Goal: Task Accomplishment & Management: Complete application form

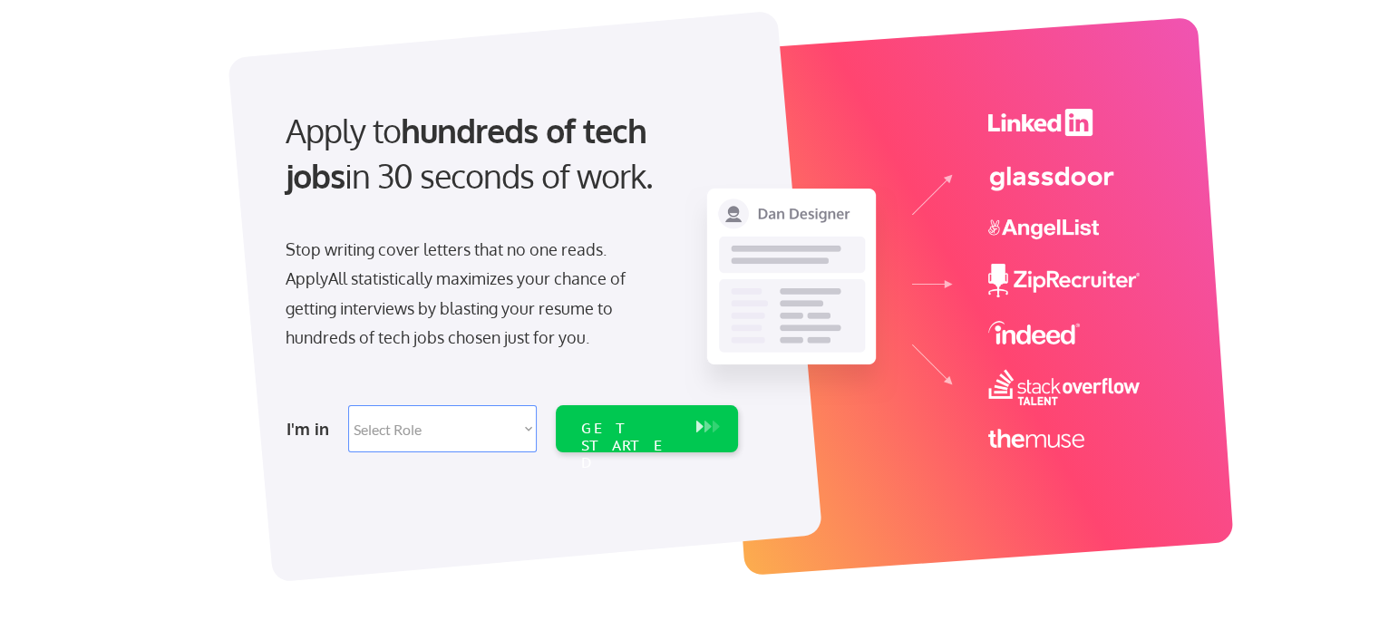
scroll to position [91, 0]
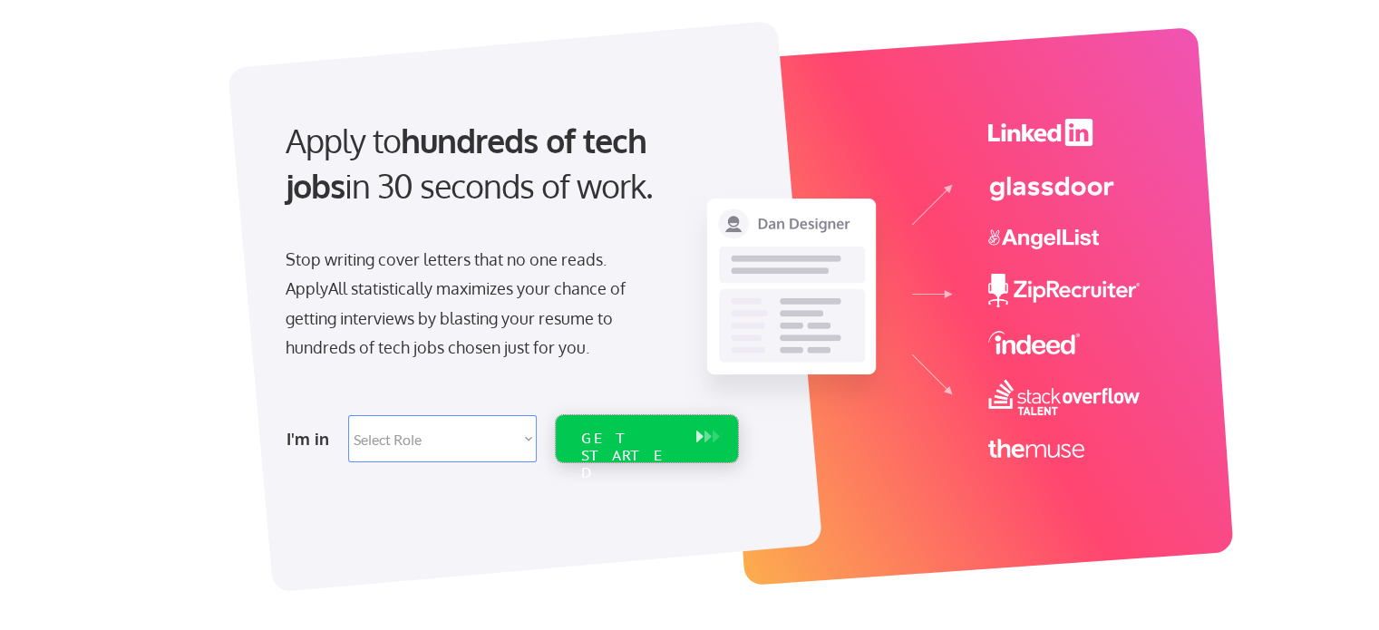
click at [612, 434] on div "GET STARTED" at bounding box center [629, 456] width 97 height 53
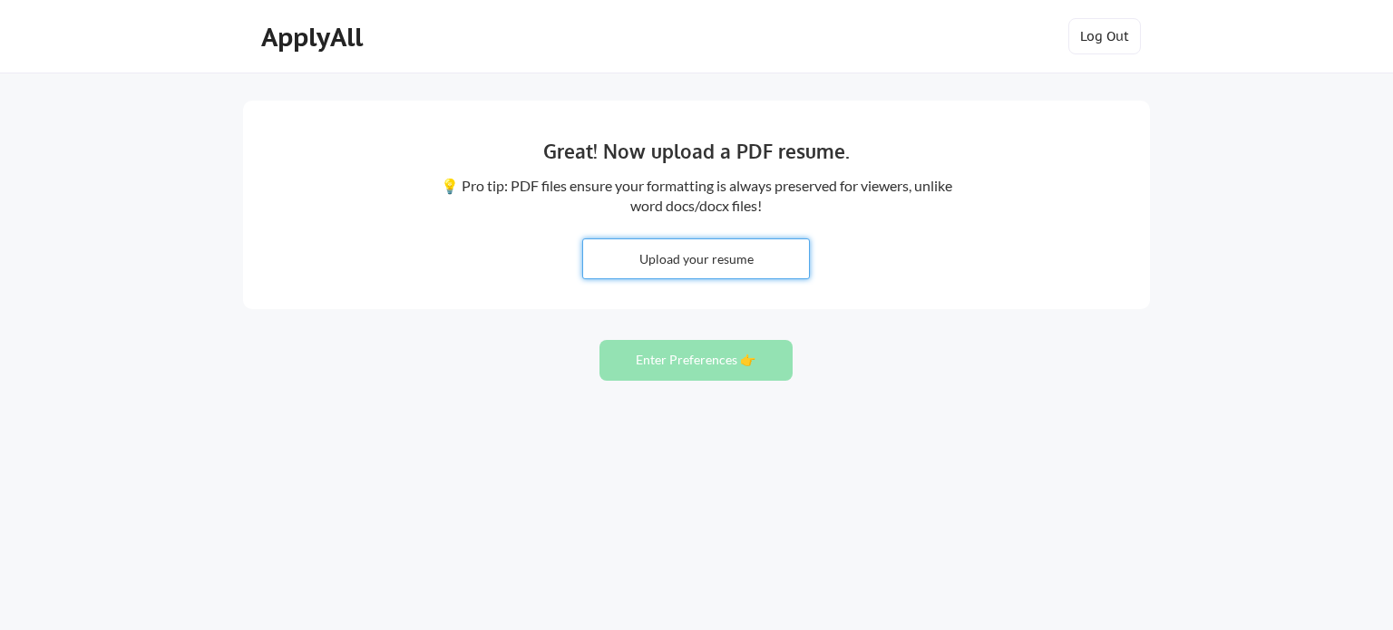
click at [725, 257] on input "file" at bounding box center [696, 258] width 226 height 39
type input "C:\fakepath\Palak_Shivhare-Resume_B.Tech IIT.pdf"
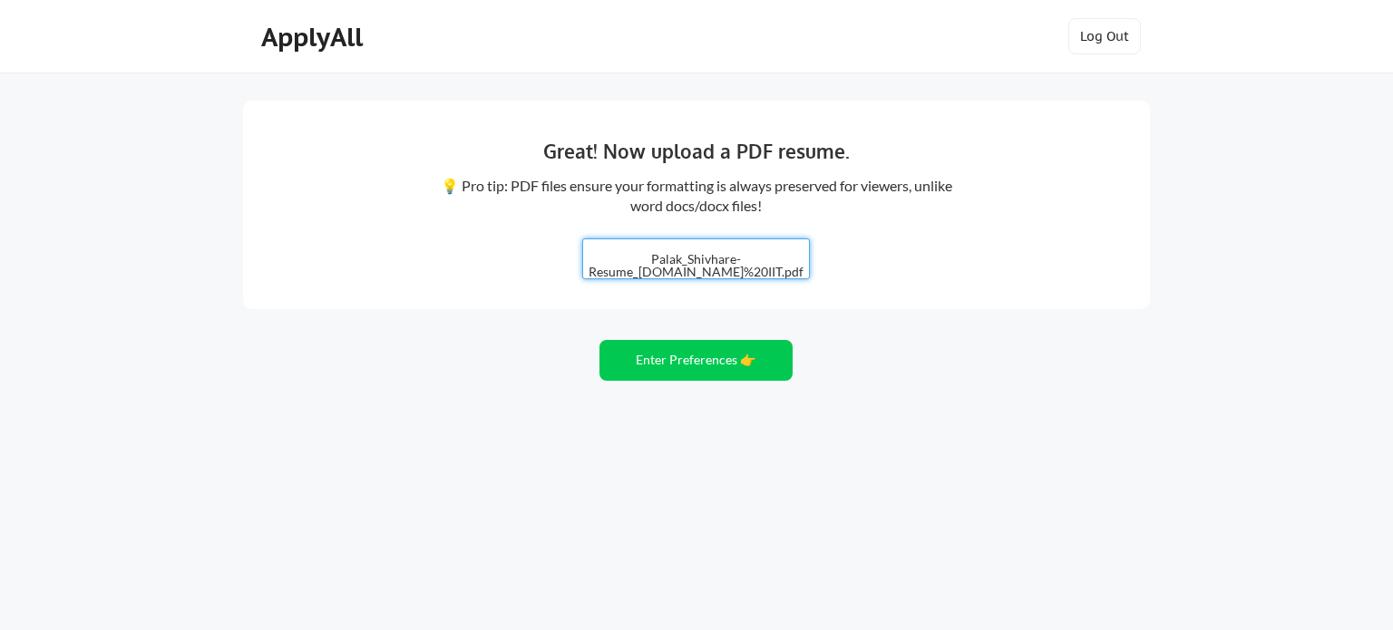
click at [775, 266] on input "file" at bounding box center [696, 258] width 226 height 39
click at [687, 358] on button "Enter Preferences 👉" at bounding box center [695, 360] width 193 height 41
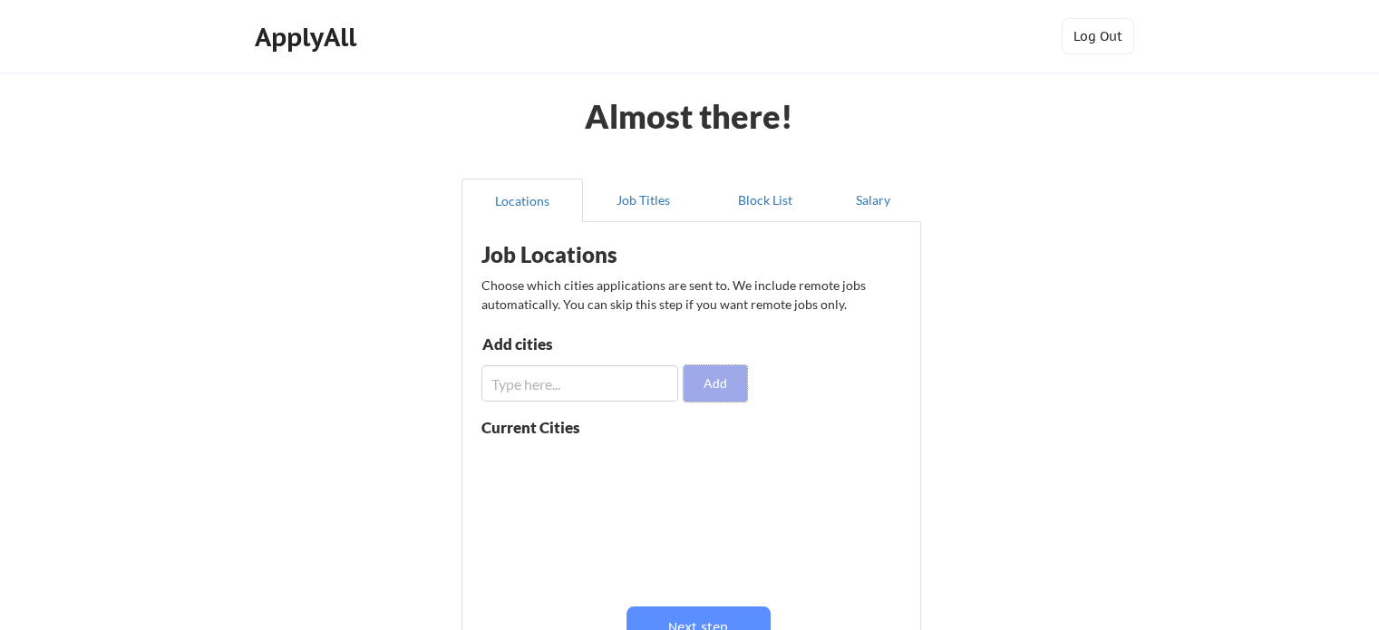
click at [716, 384] on button "Add" at bounding box center [715, 383] width 63 height 36
click at [522, 383] on input "input" at bounding box center [580, 383] width 197 height 36
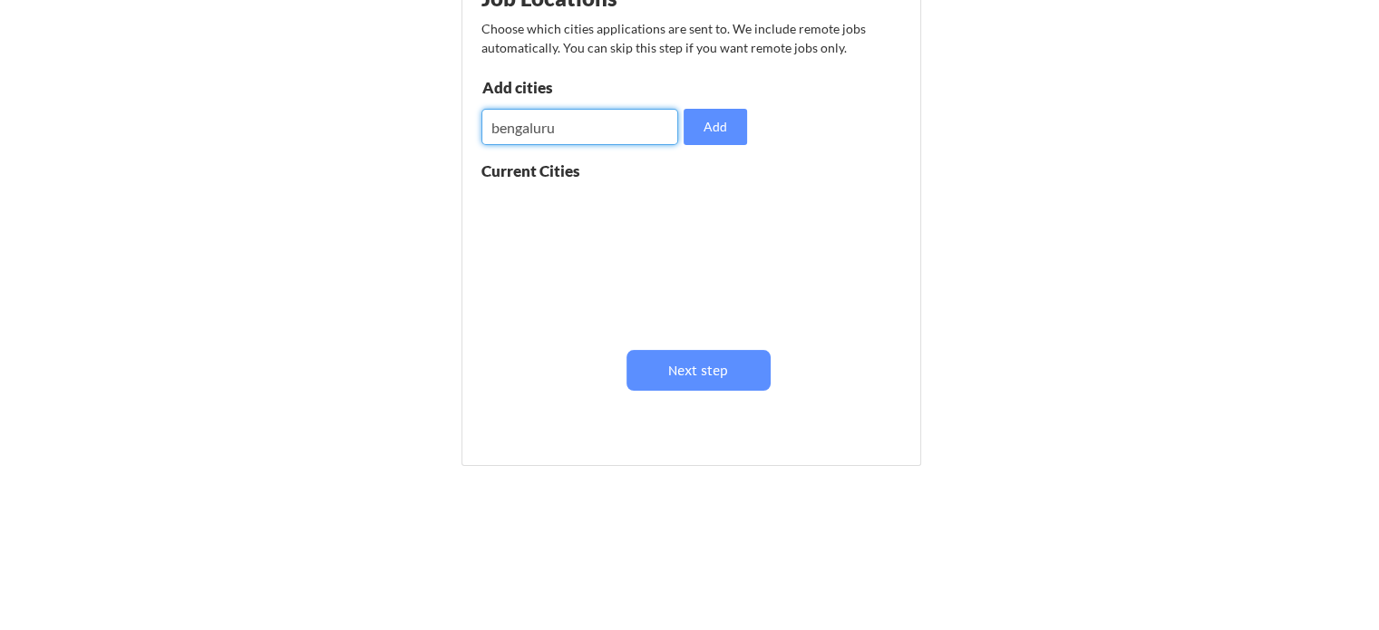
scroll to position [258, 0]
type input "bengaluru"
click at [726, 104] on div "Add cities Add" at bounding box center [617, 111] width 271 height 65
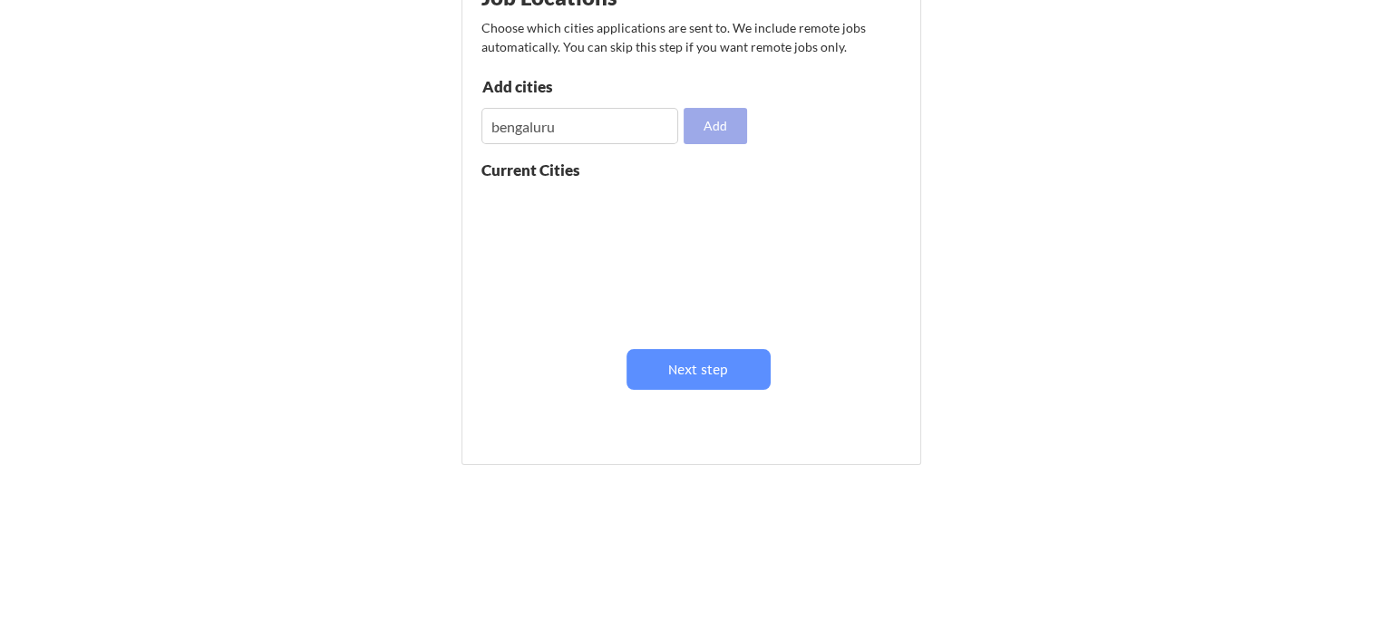
click at [722, 114] on button "Add" at bounding box center [715, 126] width 63 height 36
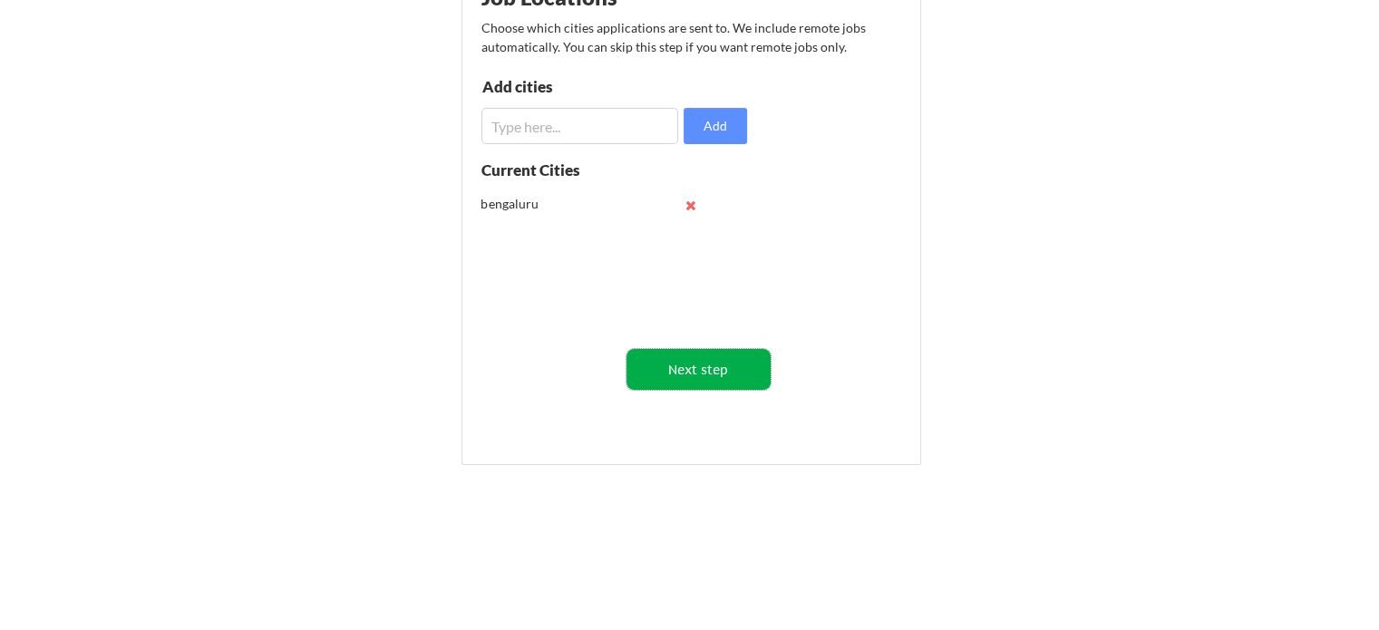
click at [699, 368] on button "Next step" at bounding box center [699, 369] width 144 height 41
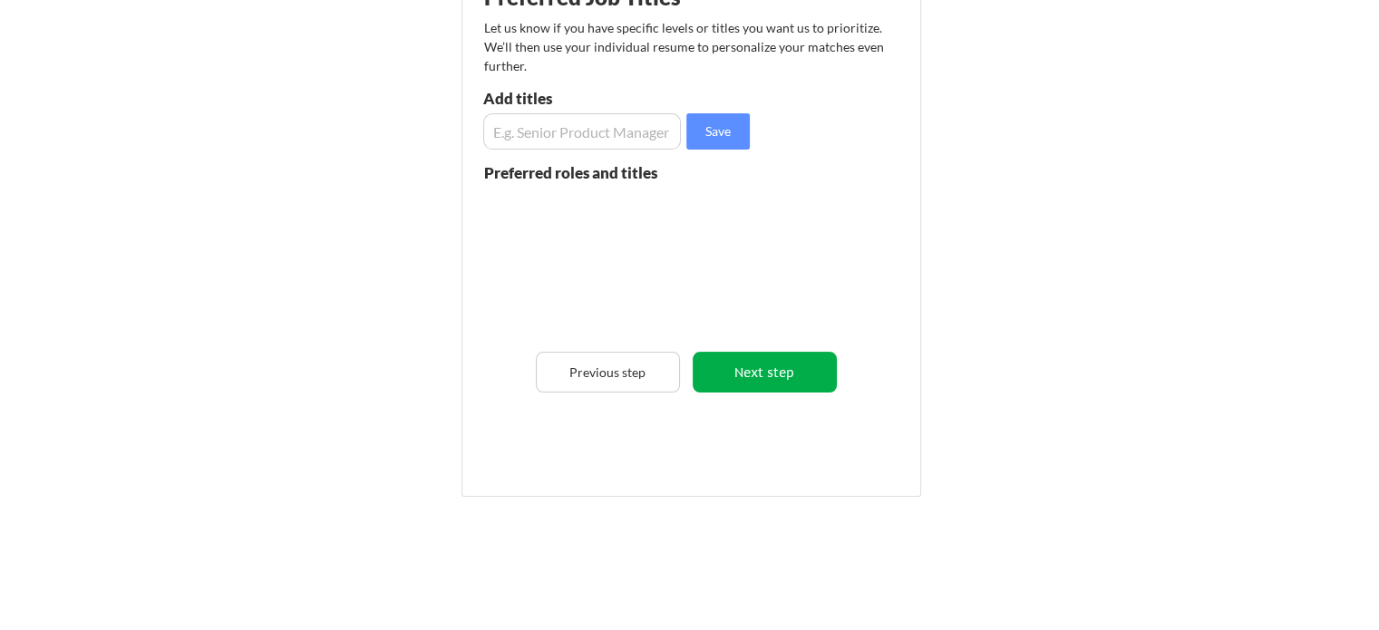
click at [770, 376] on button "Next step" at bounding box center [765, 372] width 144 height 41
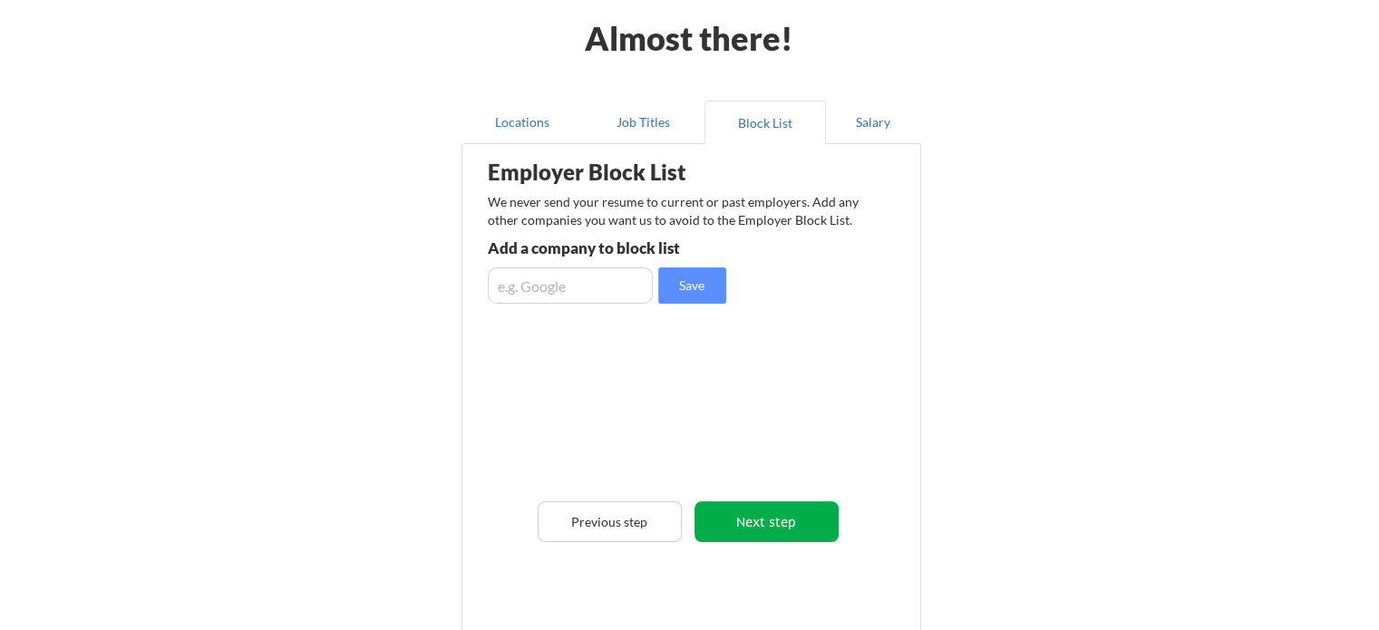
scroll to position [76, 0]
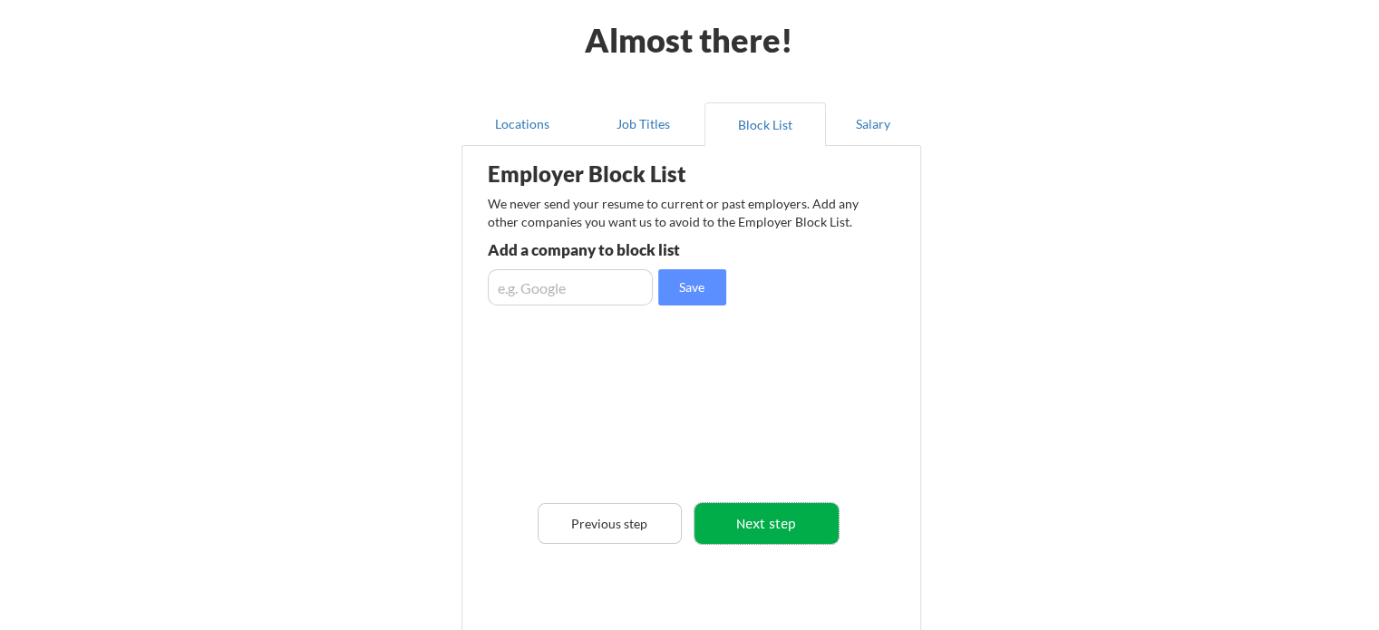
click at [755, 520] on button "Next step" at bounding box center [767, 523] width 144 height 41
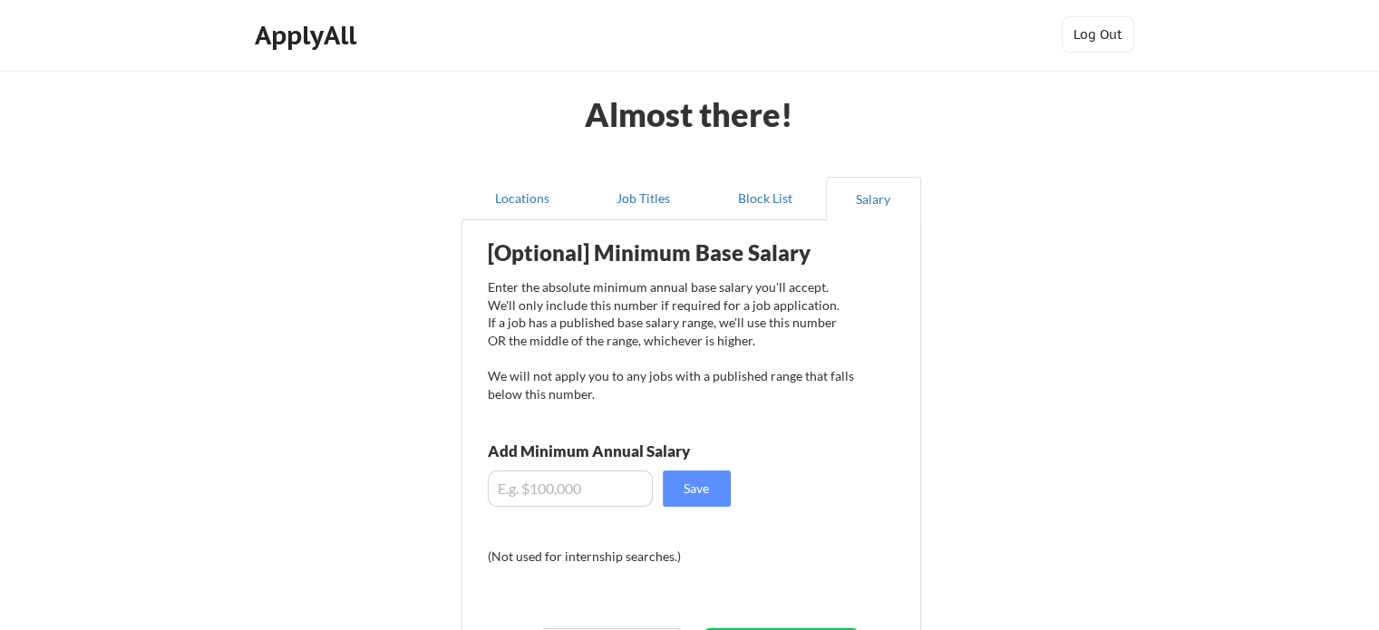
scroll to position [0, 0]
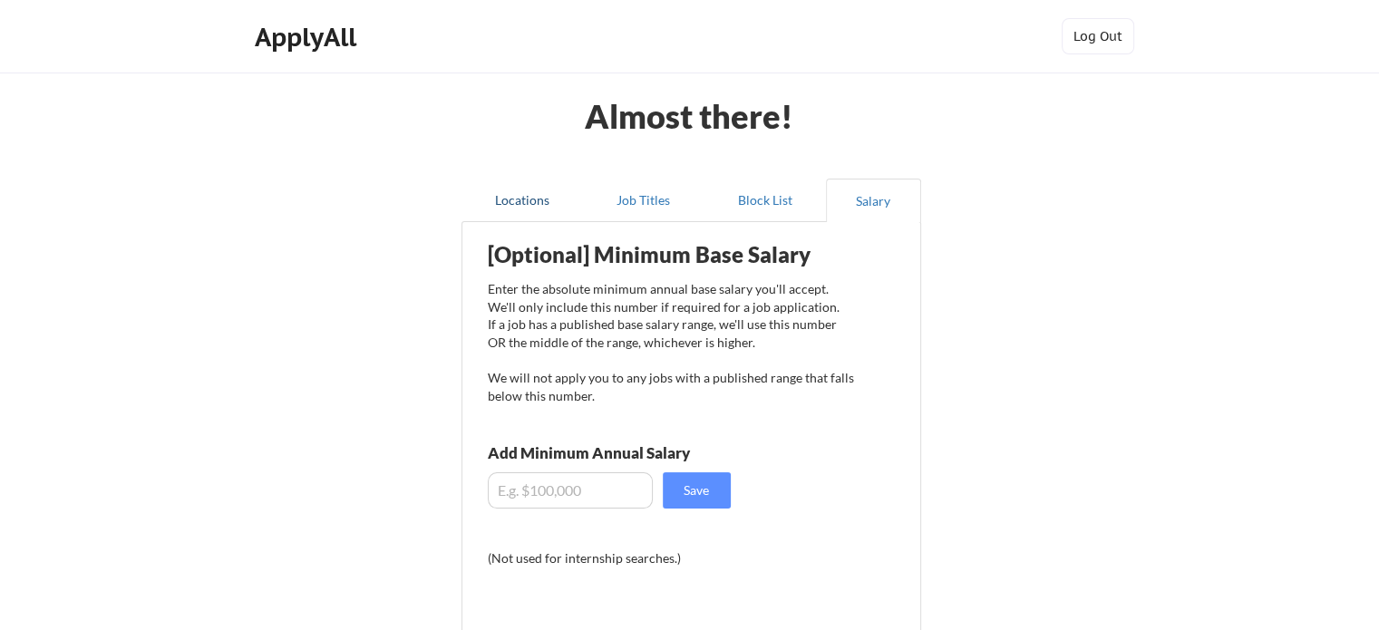
click at [535, 204] on button "Locations" at bounding box center [523, 201] width 122 height 44
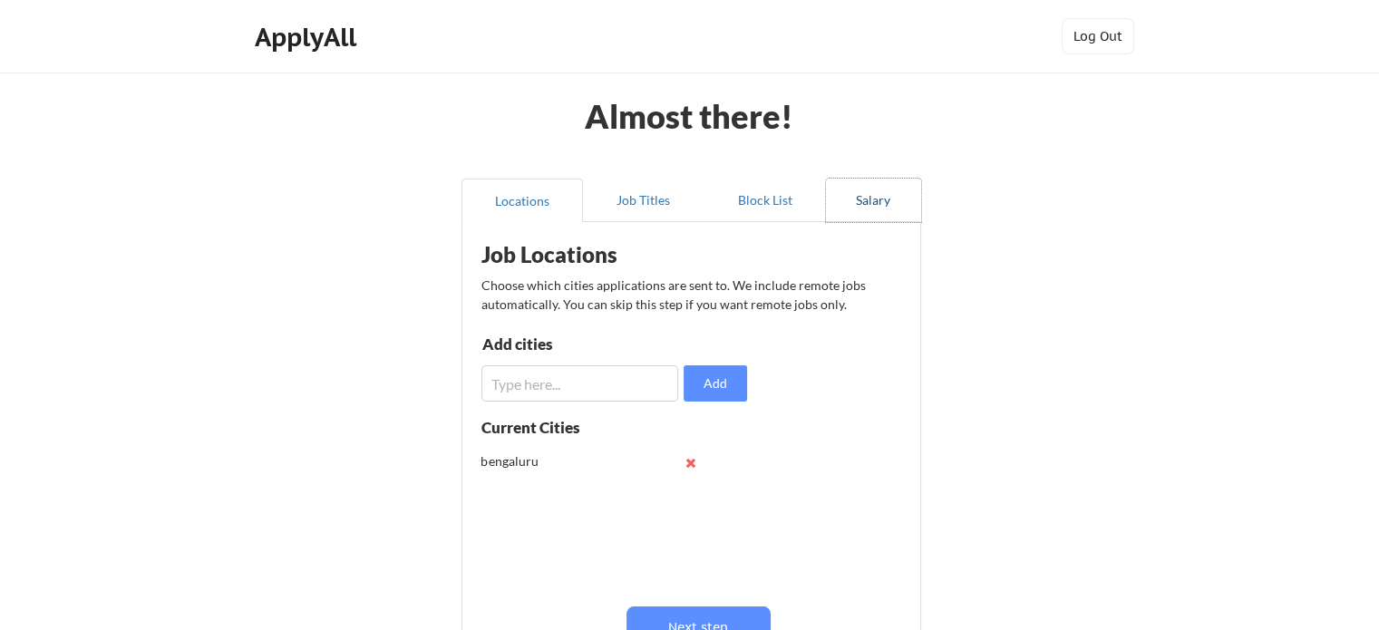
click at [885, 205] on button "Salary" at bounding box center [873, 201] width 95 height 44
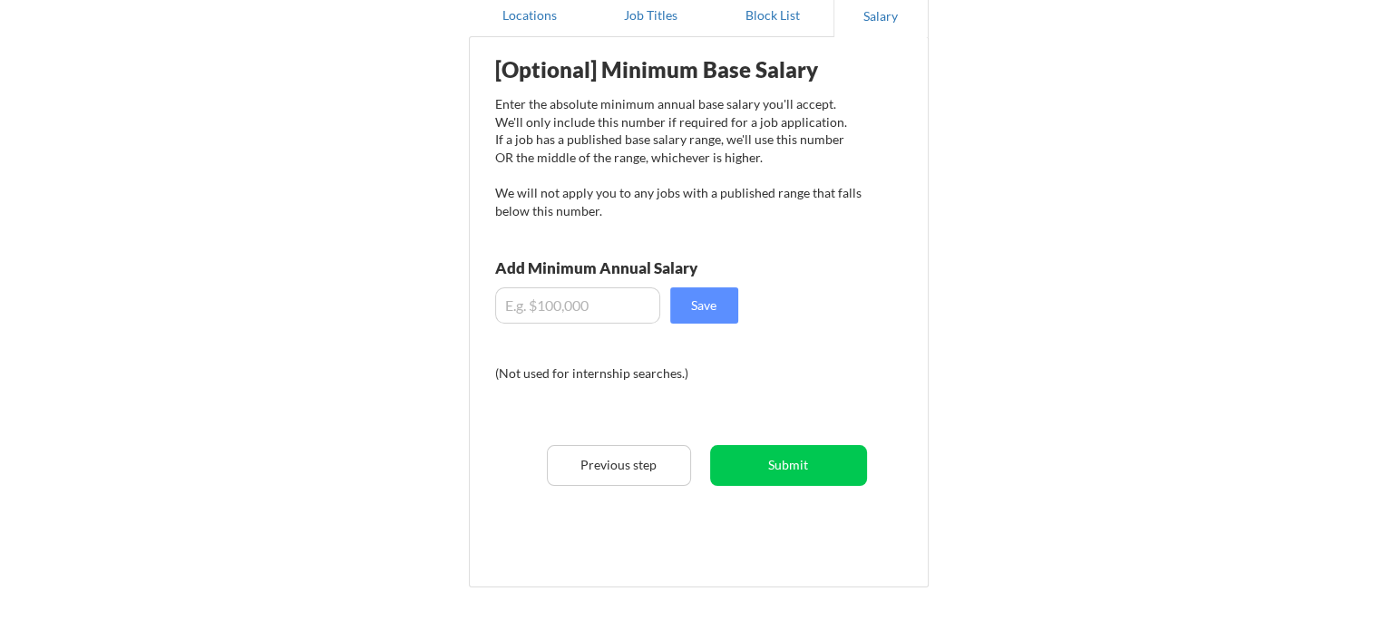
scroll to position [272, 0]
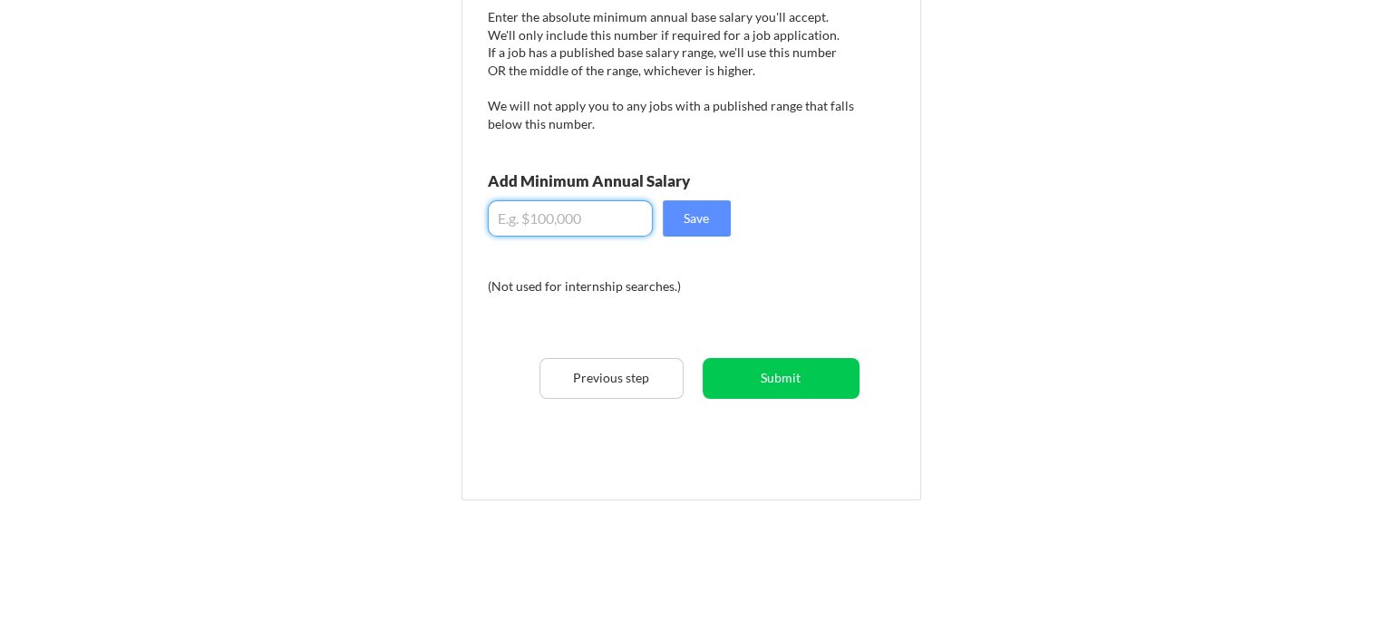
click at [602, 220] on input "input" at bounding box center [570, 218] width 165 height 36
type input "$50,000"
click at [697, 219] on button "Save" at bounding box center [697, 218] width 68 height 36
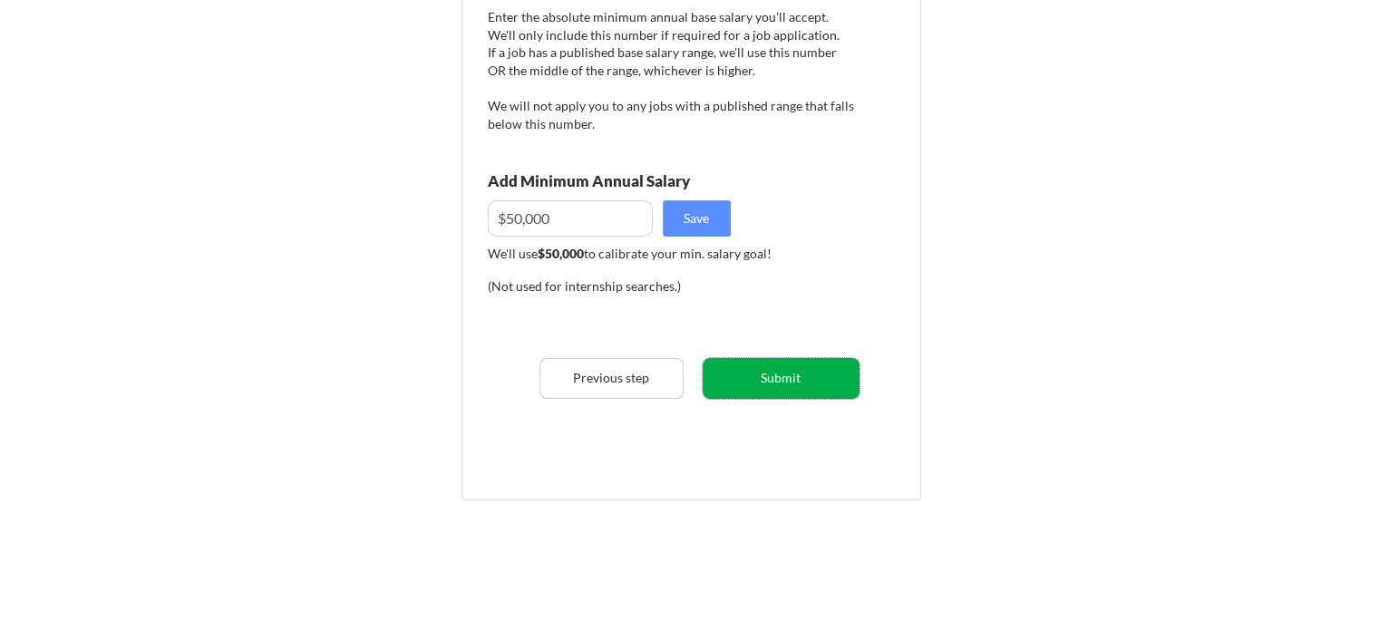
click at [784, 369] on button "Submit" at bounding box center [781, 378] width 157 height 41
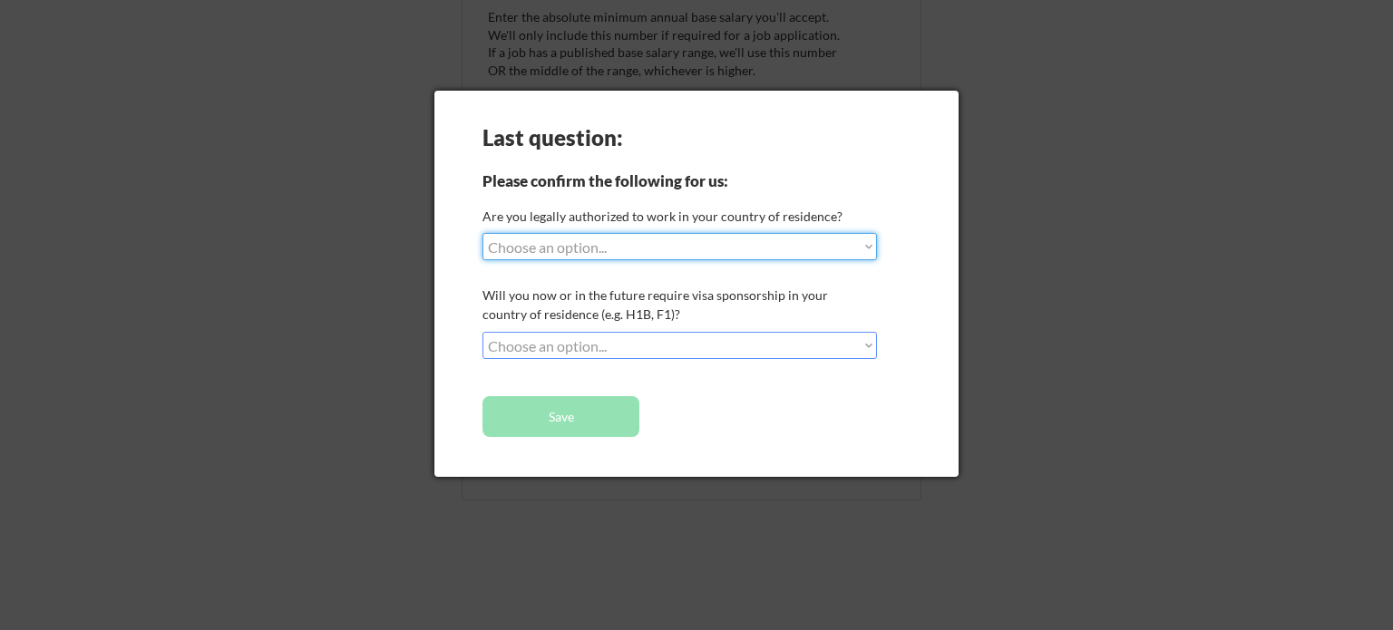
click at [865, 246] on select "Choose an option... Yes, I am a US Citizen Yes, I am a Canadian Citizen Yes, I …" at bounding box center [679, 246] width 395 height 27
click at [918, 317] on div "Last question: Please confirm the following for us: Are you legally authorized …" at bounding box center [696, 284] width 524 height 386
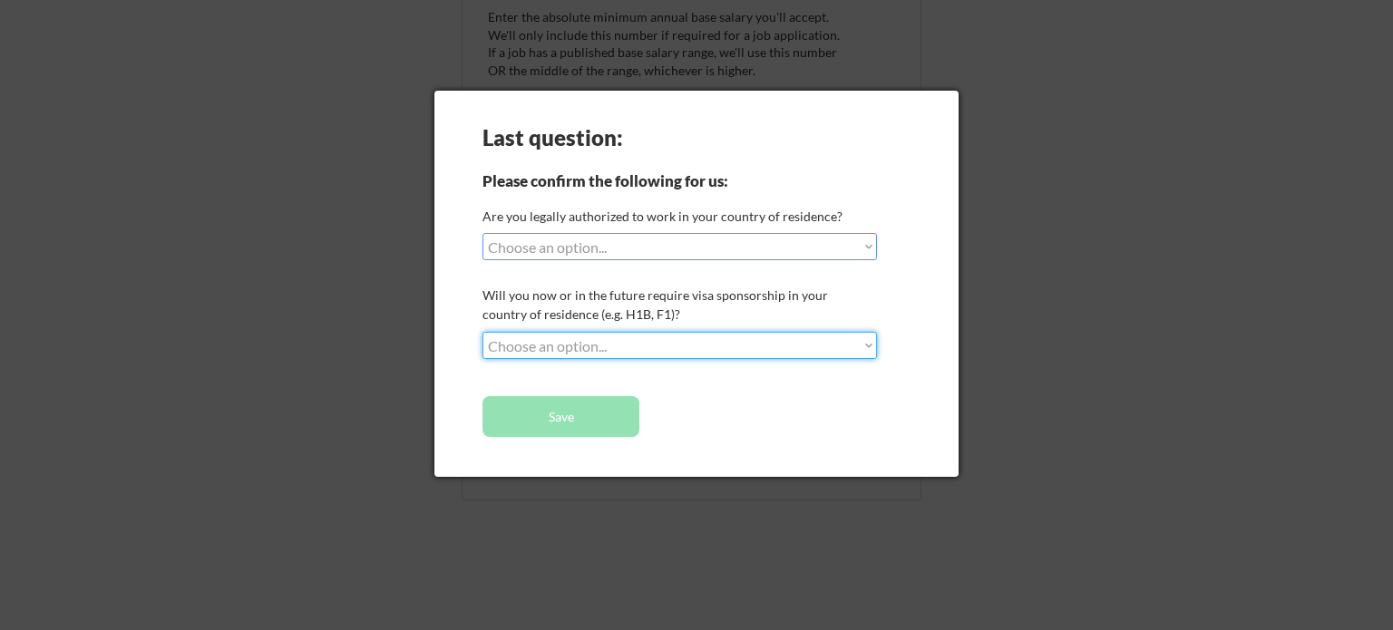
click at [860, 332] on select "Choose an option... No, I will not need sponsorship Yes, I will need sponsorship" at bounding box center [679, 345] width 395 height 27
click at [911, 330] on div "Last question: Please confirm the following for us: Are you legally authorized …" at bounding box center [696, 284] width 524 height 386
